Goal: Task Accomplishment & Management: Use online tool/utility

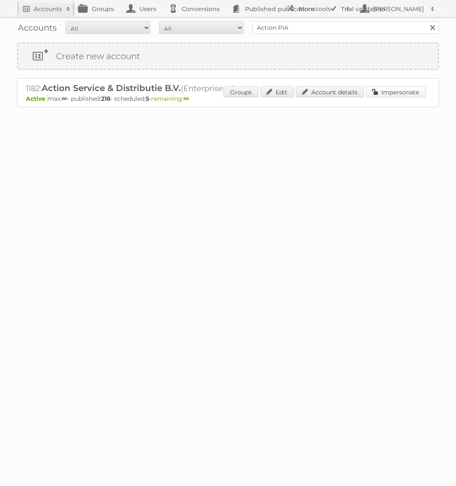
click at [387, 90] on link "Impersonate" at bounding box center [396, 91] width 60 height 11
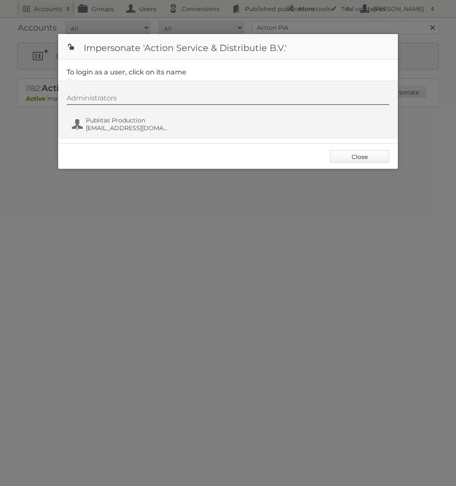
click at [359, 162] on link "Close" at bounding box center [359, 156] width 59 height 13
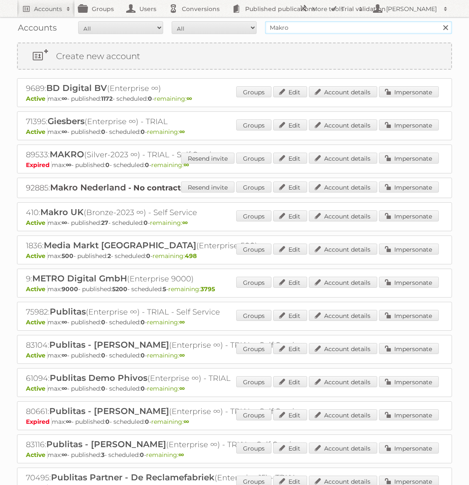
click at [368, 31] on input "Makro" at bounding box center [358, 27] width 187 height 13
type input "Action PIA"
click at [439, 21] on input "Search" at bounding box center [445, 27] width 13 height 13
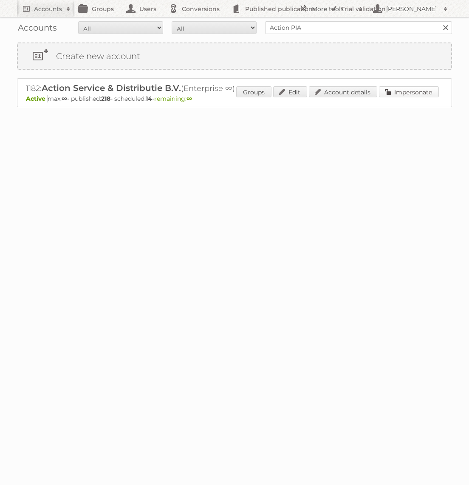
click at [406, 94] on link "Impersonate" at bounding box center [409, 91] width 60 height 11
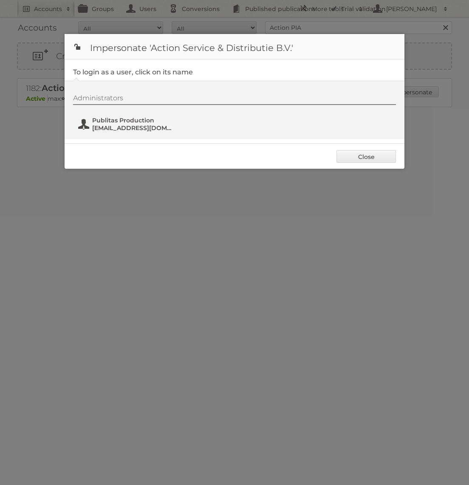
click at [134, 123] on span "Publitas Production" at bounding box center [133, 120] width 82 height 8
